Goal: Task Accomplishment & Management: Use online tool/utility

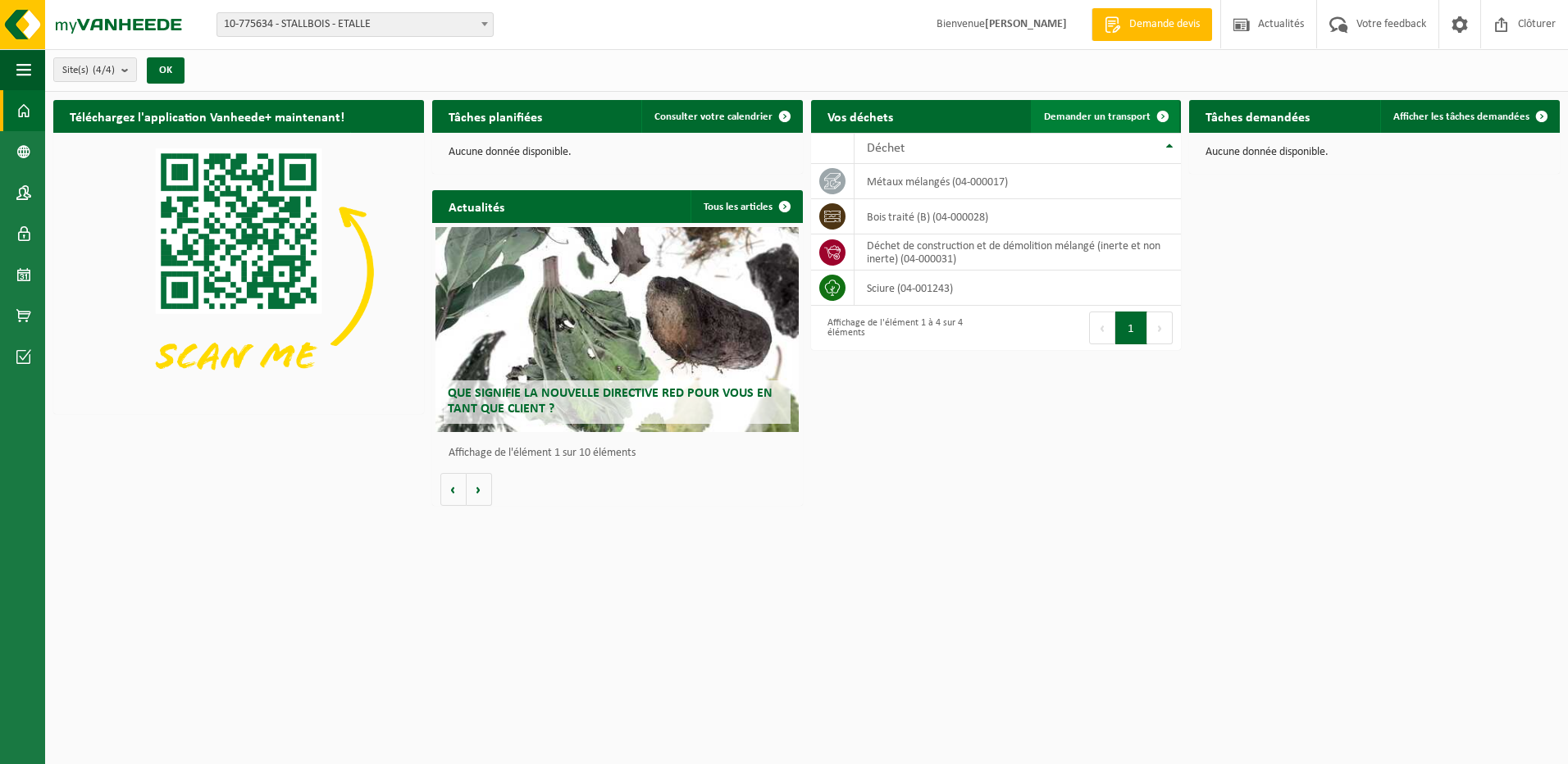
click at [1062, 112] on span "Demander un transport" at bounding box center [1097, 117] width 106 height 10
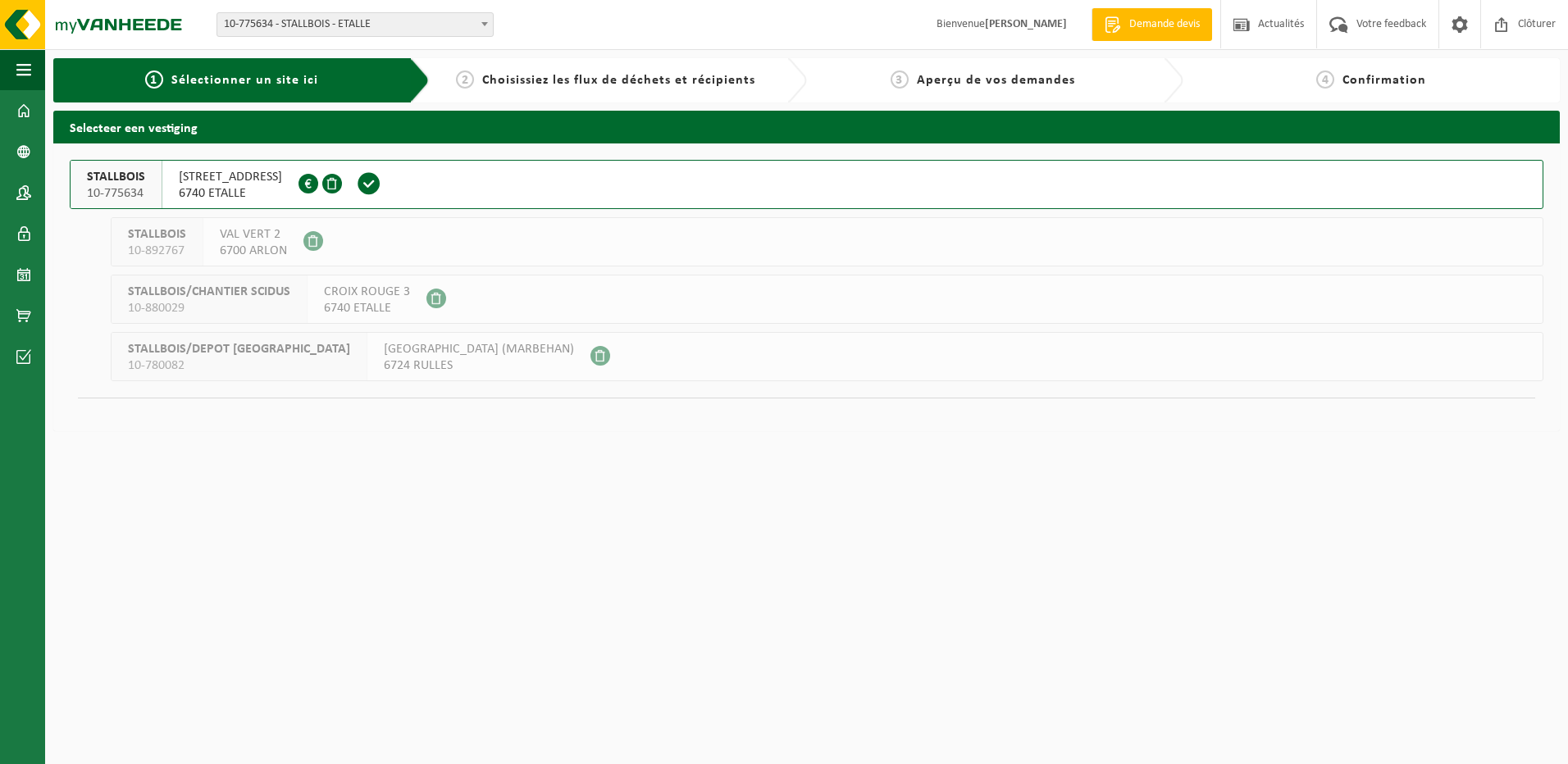
click at [162, 188] on div "[STREET_ADDRESS] 0407.149.877" at bounding box center [230, 184] width 136 height 48
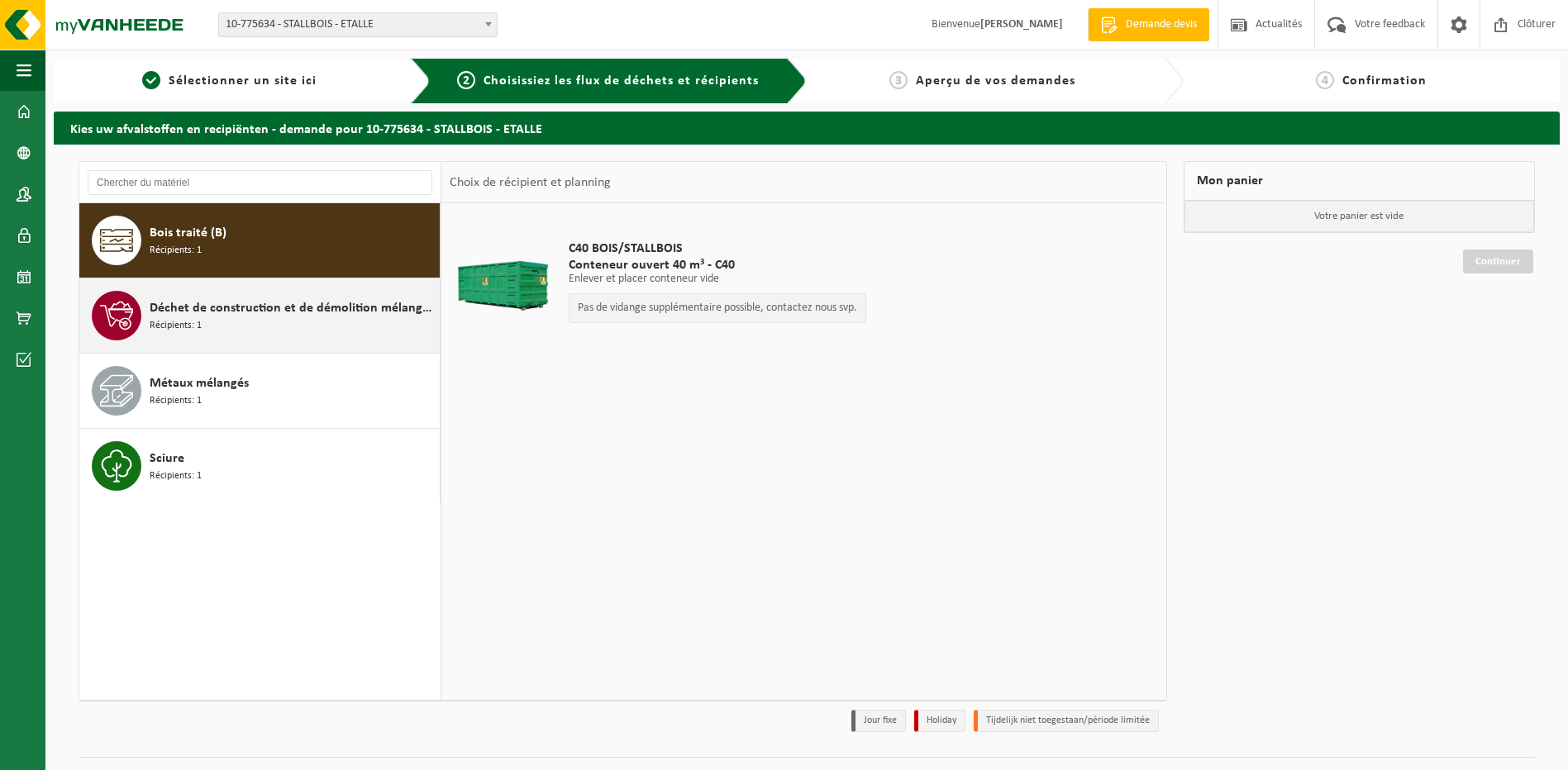
click at [215, 328] on div "Déchet de construction et de démolition mélangé (inerte et non inerte) Récipien…" at bounding box center [293, 315] width 286 height 49
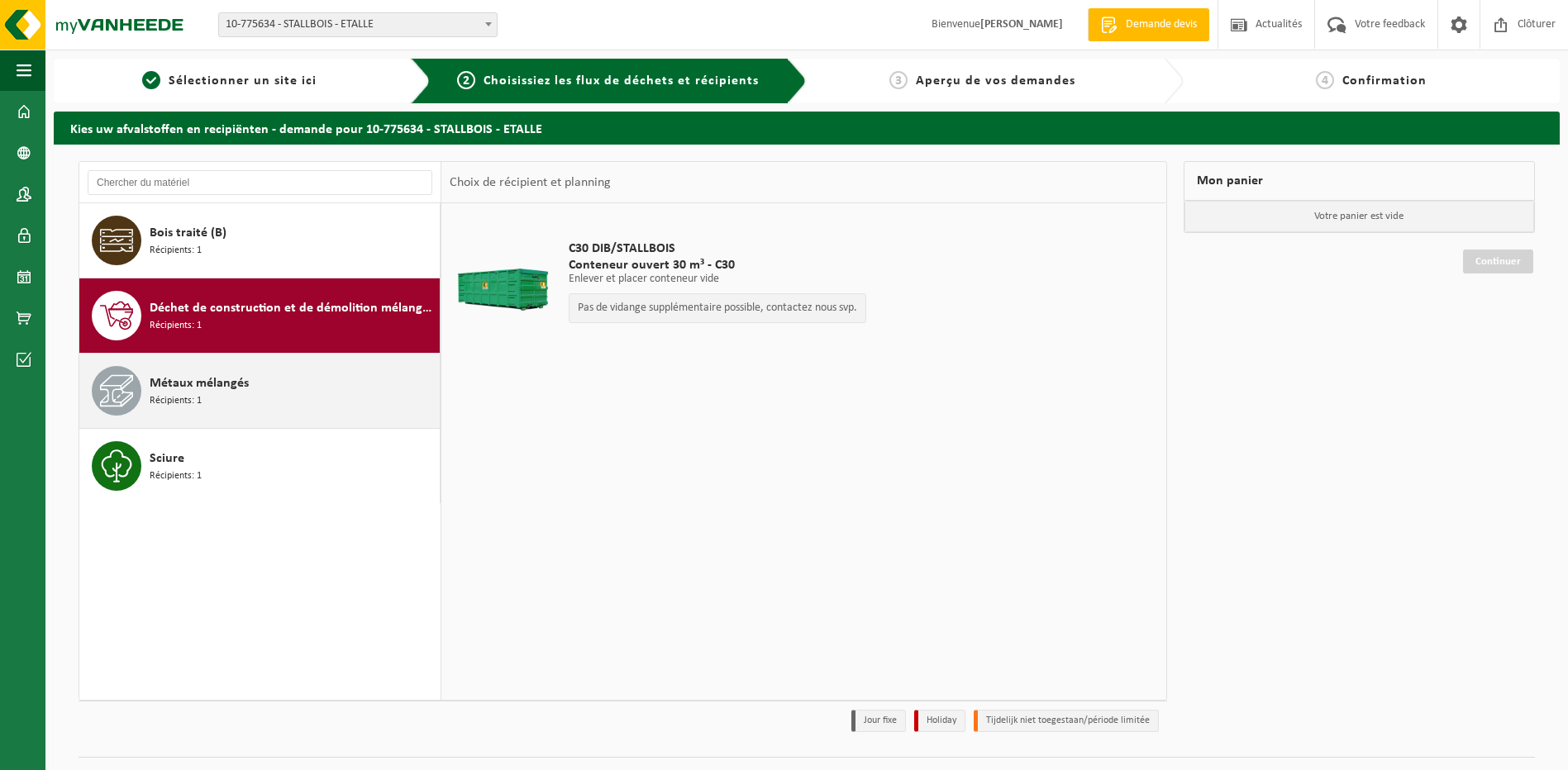
click at [206, 389] on span "Métaux mélangés" at bounding box center [199, 383] width 99 height 20
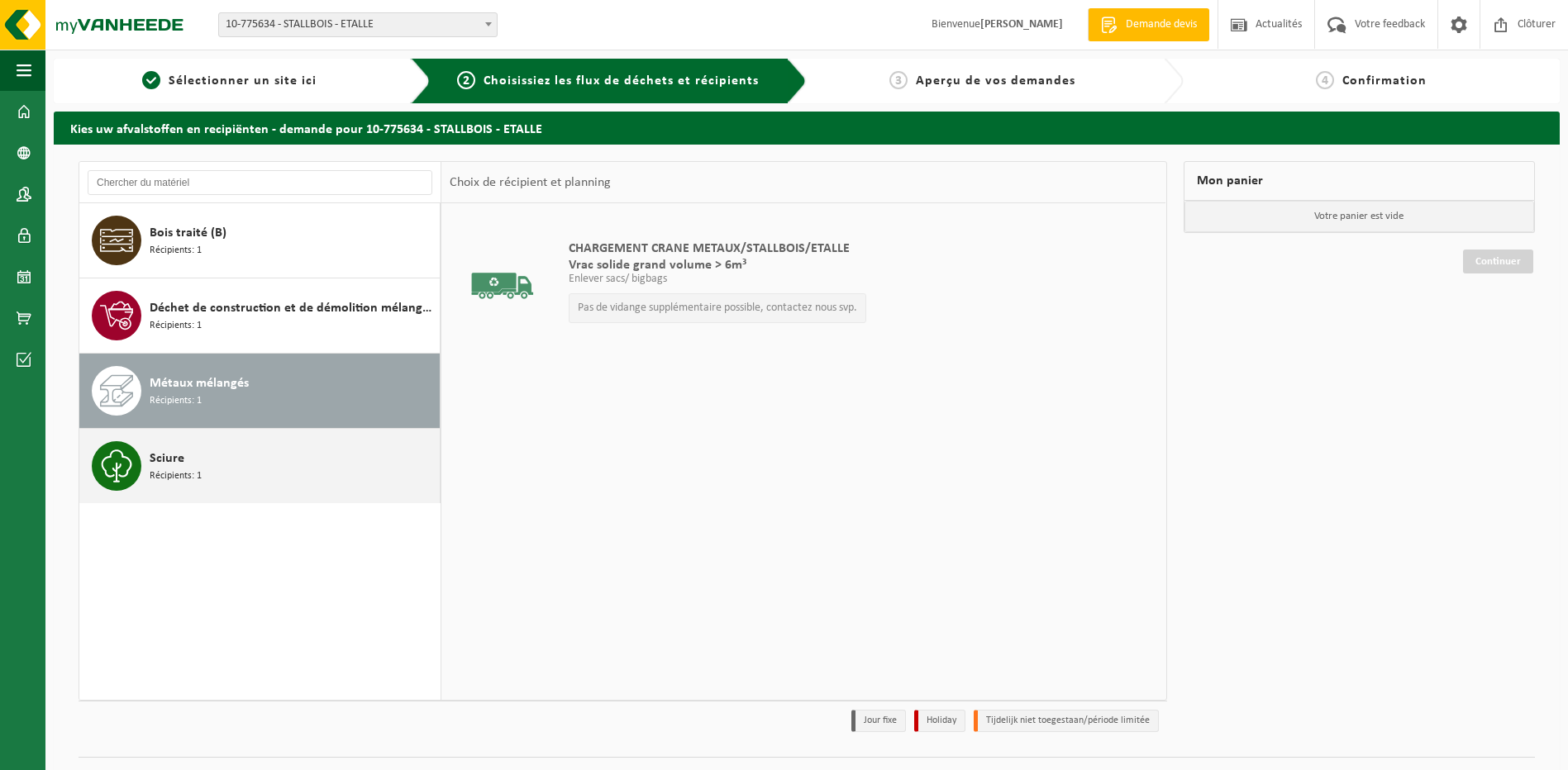
click at [181, 475] on span "Récipients: 1" at bounding box center [175, 477] width 52 height 16
